Goal: Task Accomplishment & Management: Use online tool/utility

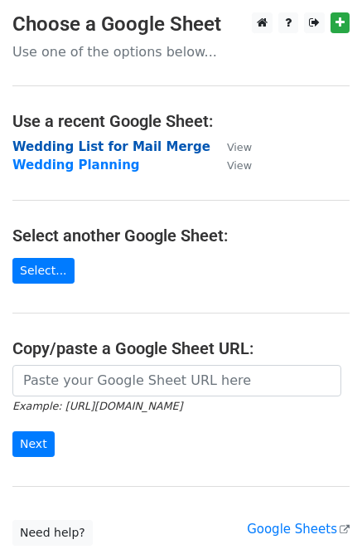
click at [138, 149] on strong "Wedding List for Mail Merge" at bounding box center [111, 146] width 198 height 15
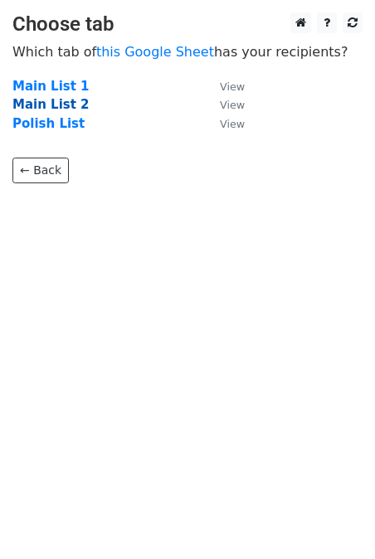
click at [48, 107] on strong "Main List 2" at bounding box center [50, 104] width 77 height 15
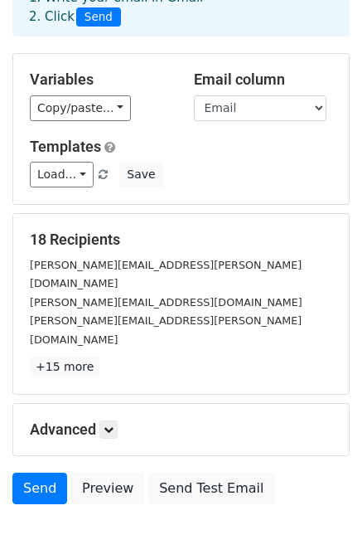
scroll to position [103, 0]
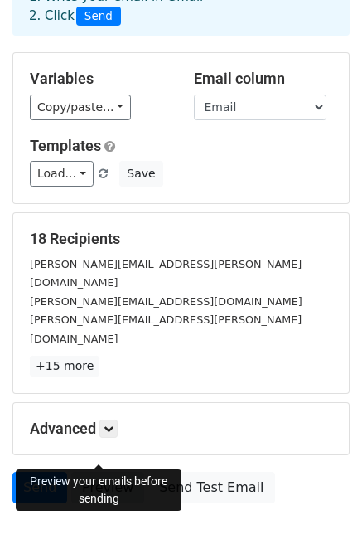
click at [103, 472] on link "Preview" at bounding box center [107, 487] width 73 height 31
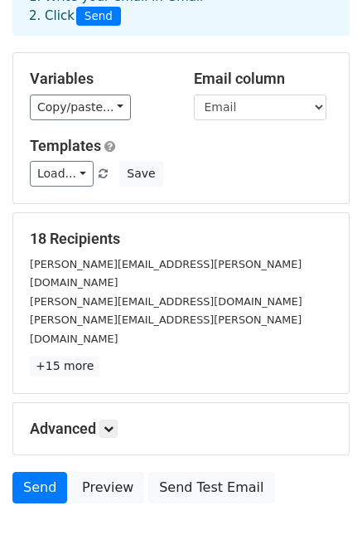
scroll to position [0, 0]
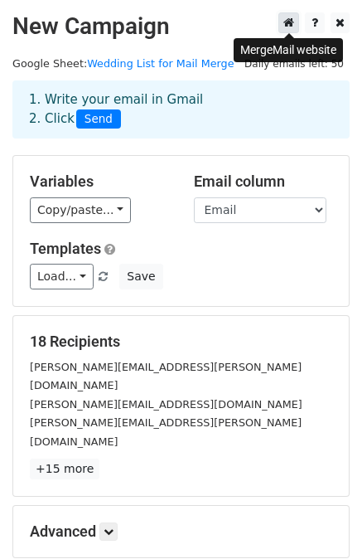
click at [286, 19] on icon at bounding box center [288, 23] width 11 height 12
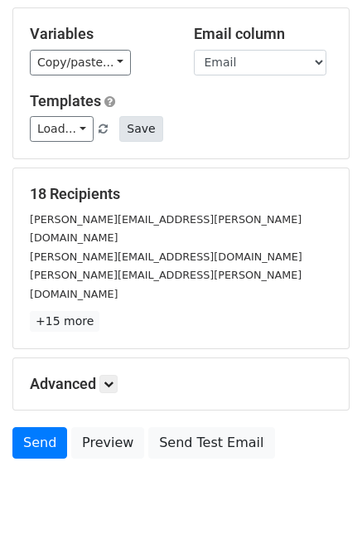
scroll to position [149, 0]
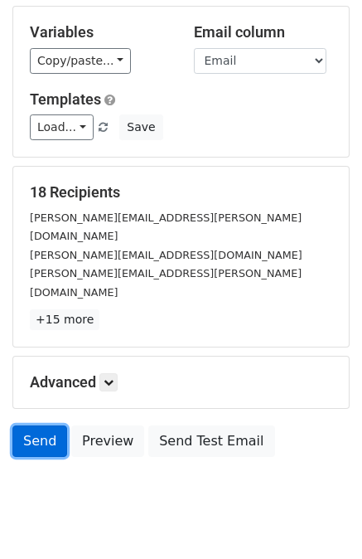
click at [31, 425] on link "Send" at bounding box center [39, 440] width 55 height 31
